Goal: Find specific page/section: Find specific page/section

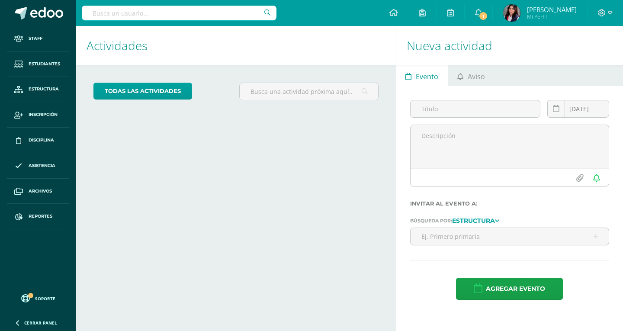
click at [148, 6] on input "text" at bounding box center [179, 13] width 195 height 15
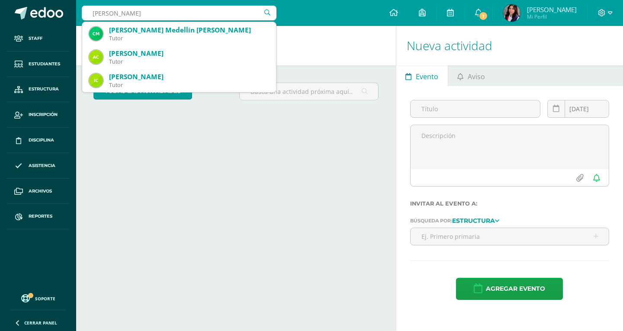
type input "Camila Melgar"
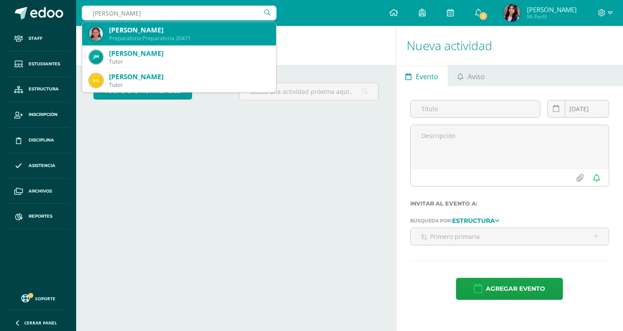
click at [160, 33] on div "Camila Guadalupe Melgar Castillo" at bounding box center [189, 30] width 160 height 9
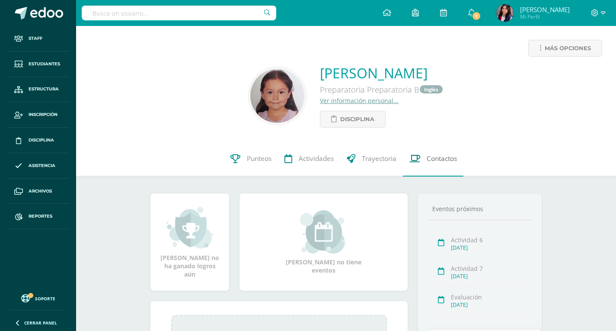
click at [438, 163] on span "Contactos" at bounding box center [442, 158] width 30 height 9
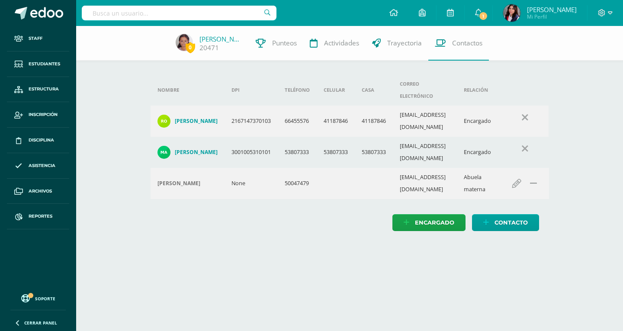
click at [148, 16] on input "text" at bounding box center [179, 13] width 195 height 15
type input "enrique rojas"
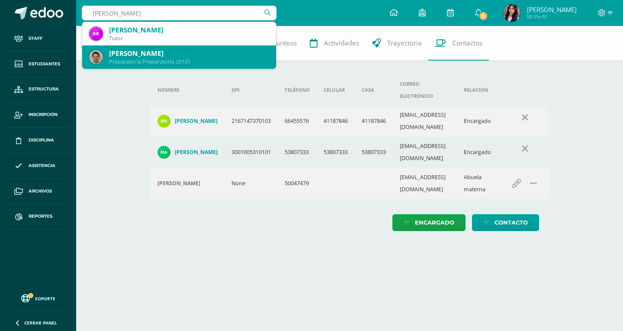
click at [154, 52] on div "Enrique Sebastian Rojas Sáenz" at bounding box center [189, 53] width 160 height 9
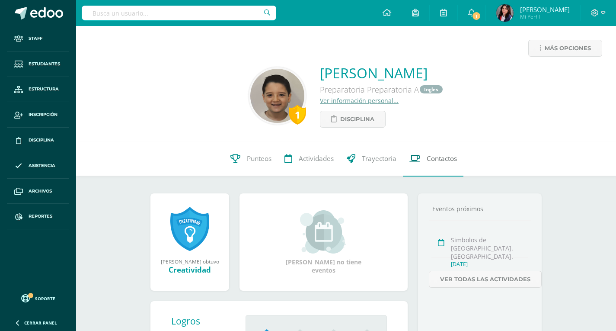
click at [427, 155] on span "Contactos" at bounding box center [442, 158] width 30 height 9
click at [247, 7] on input "text" at bounding box center [179, 13] width 195 height 15
click at [247, 11] on input "text" at bounding box center [179, 13] width 195 height 15
type input "[PERSON_NAME]"
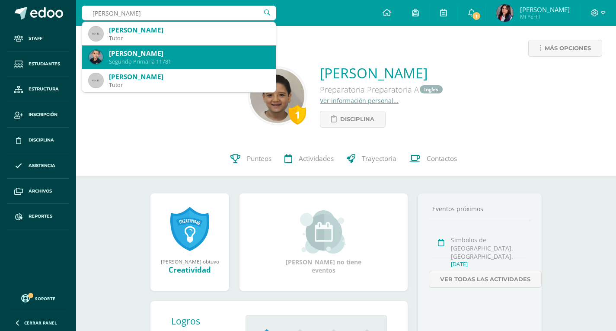
scroll to position [43, 0]
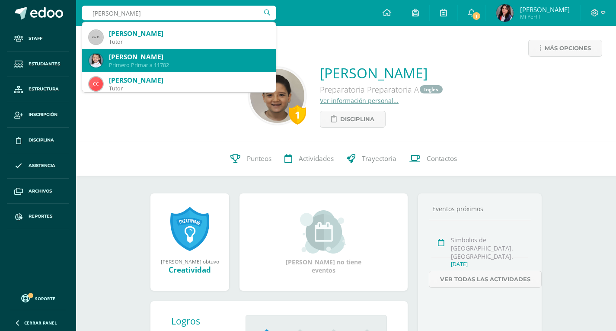
click at [187, 66] on div "Primero Primaria 11782" at bounding box center [189, 64] width 160 height 7
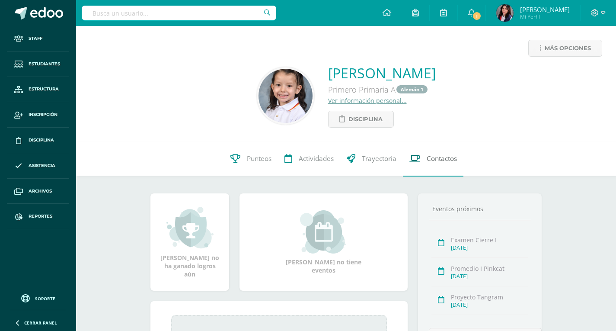
click at [422, 167] on link "Contactos" at bounding box center [433, 158] width 61 height 35
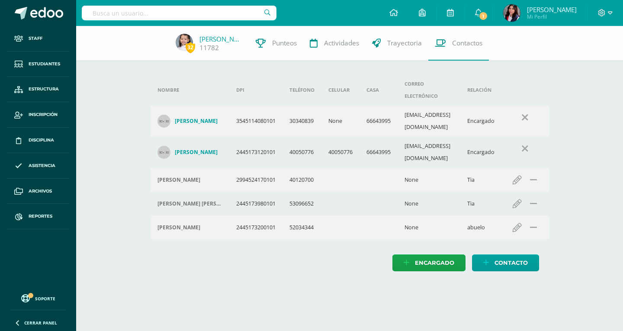
click at [173, 6] on input "text" at bounding box center [179, 13] width 195 height 15
type input "Daniela Casas"
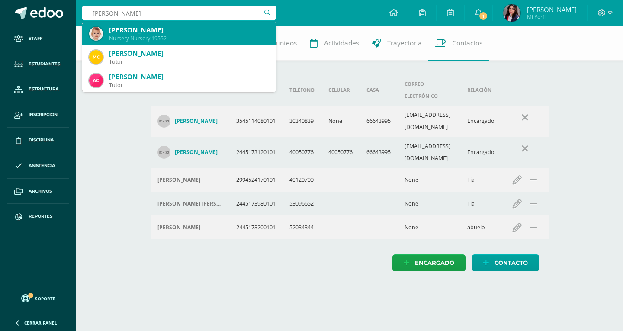
click at [173, 31] on div "Daniela María Casasola Zepeda" at bounding box center [189, 30] width 160 height 9
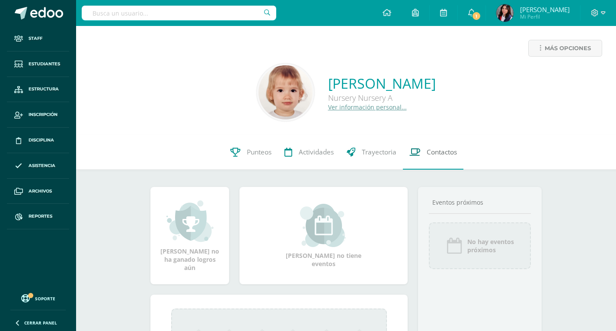
drag, startPoint x: 453, startPoint y: 162, endPoint x: 452, endPoint y: 157, distance: 4.9
click at [453, 161] on link "Contactos" at bounding box center [433, 152] width 61 height 35
